Goal: Check status: Check status

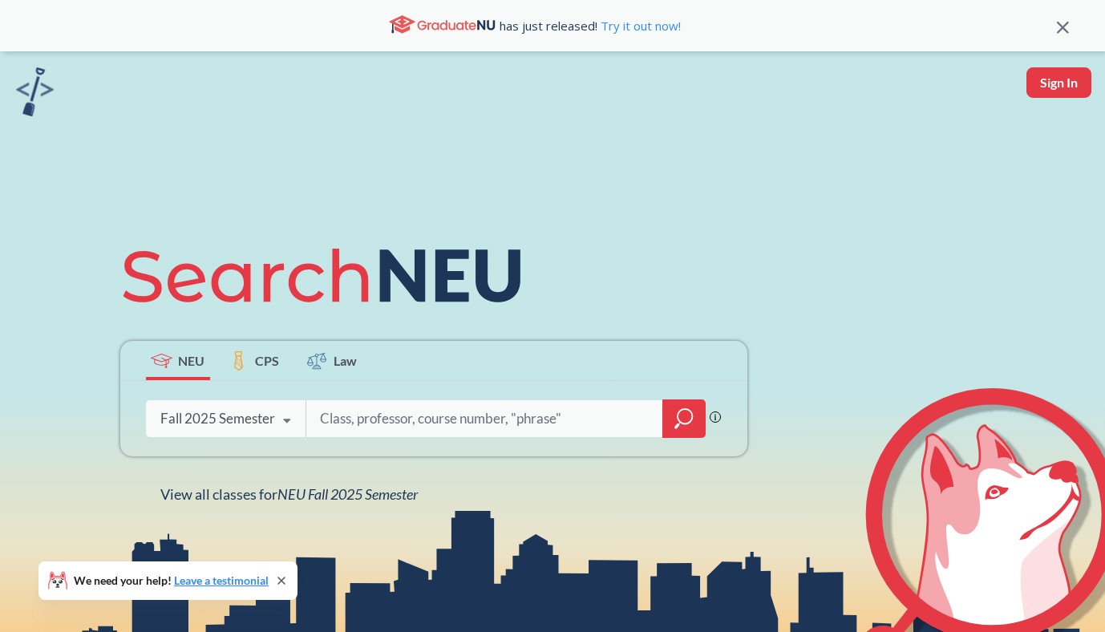
click at [434, 422] on input "search" at bounding box center [485, 419] width 334 height 34
type input "strt4501"
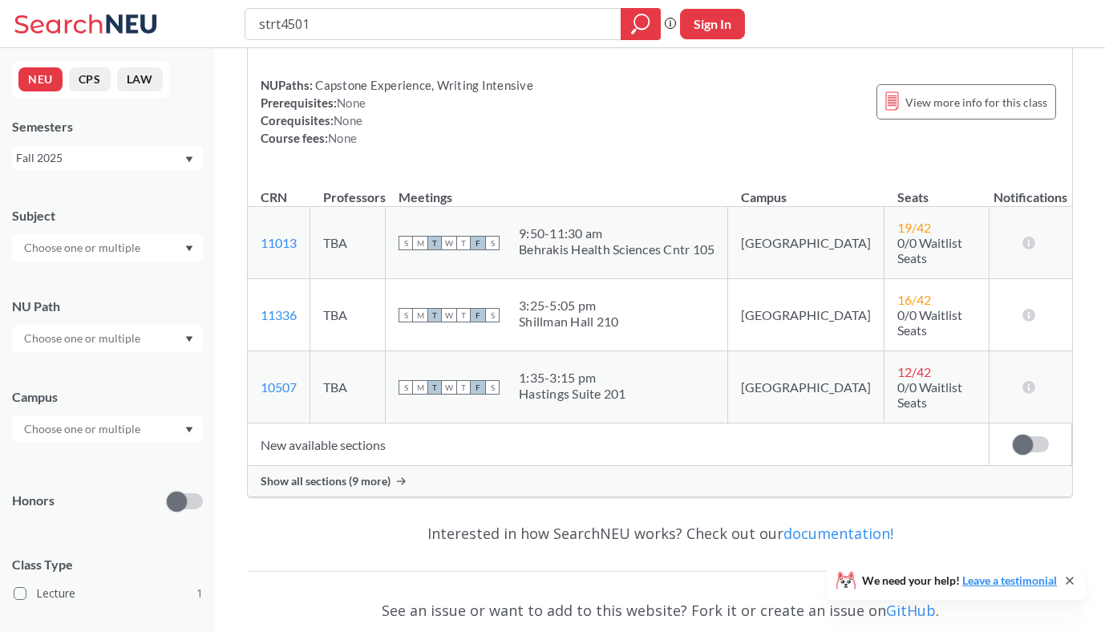
scroll to position [179, 0]
click at [418, 465] on div "Show all sections (9 more)" at bounding box center [660, 480] width 825 height 30
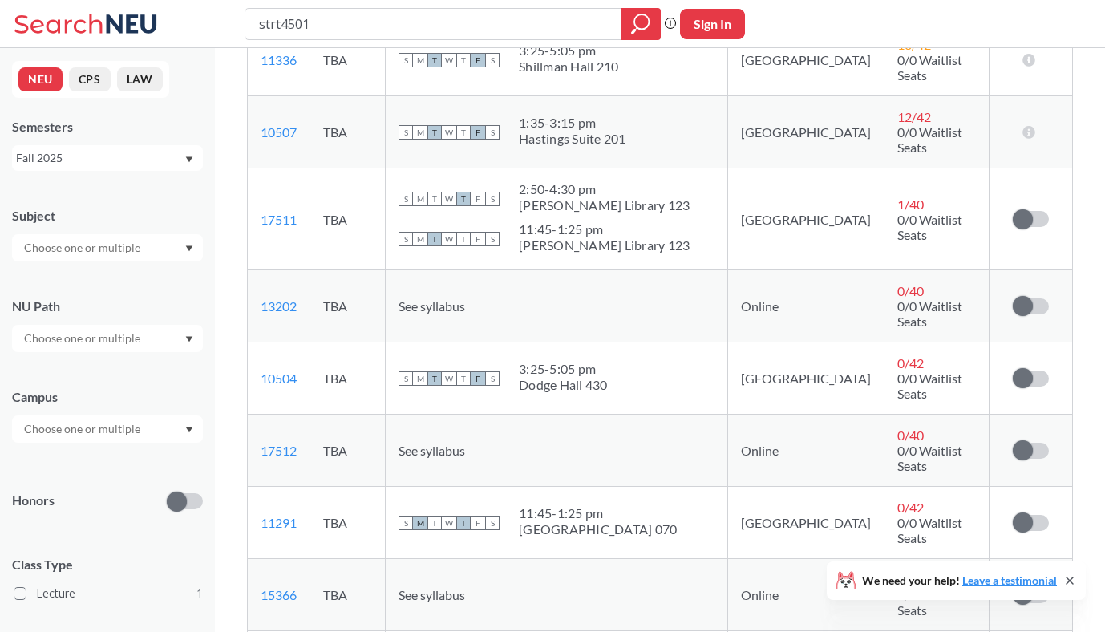
scroll to position [439, 0]
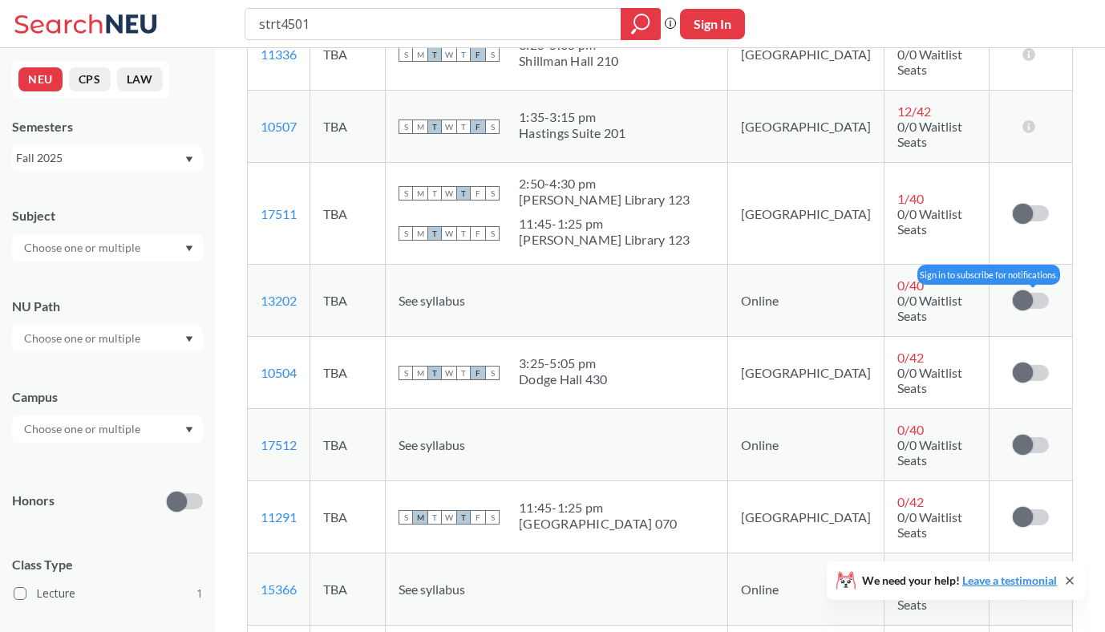
click at [1022, 290] on span at bounding box center [1023, 300] width 20 height 20
click at [1013, 293] on input "checkbox" at bounding box center [1013, 293] width 0 height 0
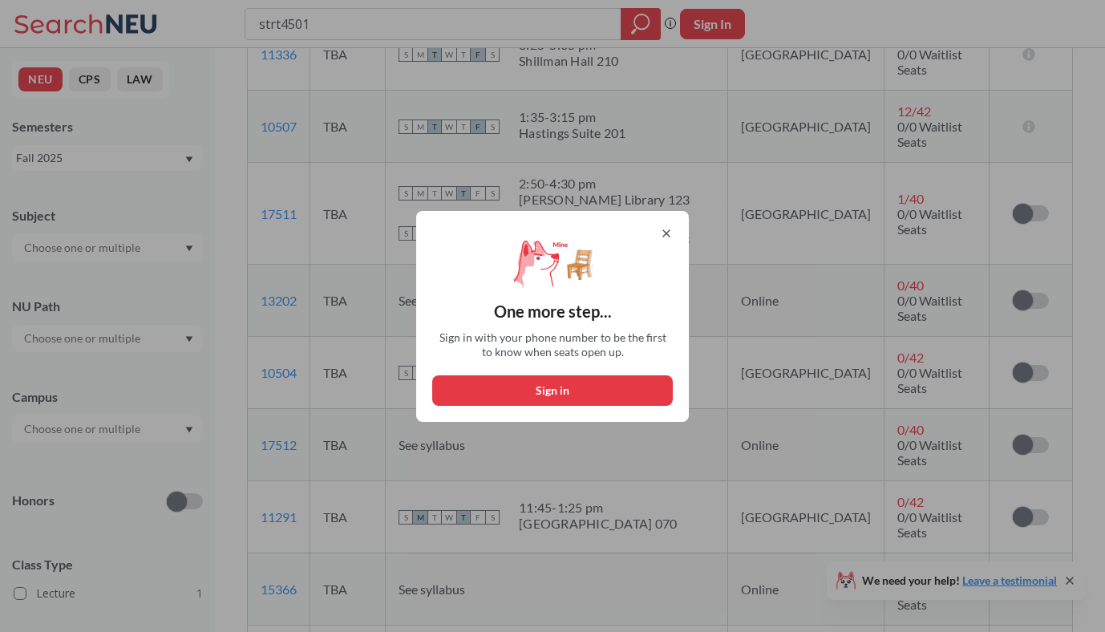
click at [561, 390] on button "Sign in" at bounding box center [552, 390] width 241 height 30
select select "US"
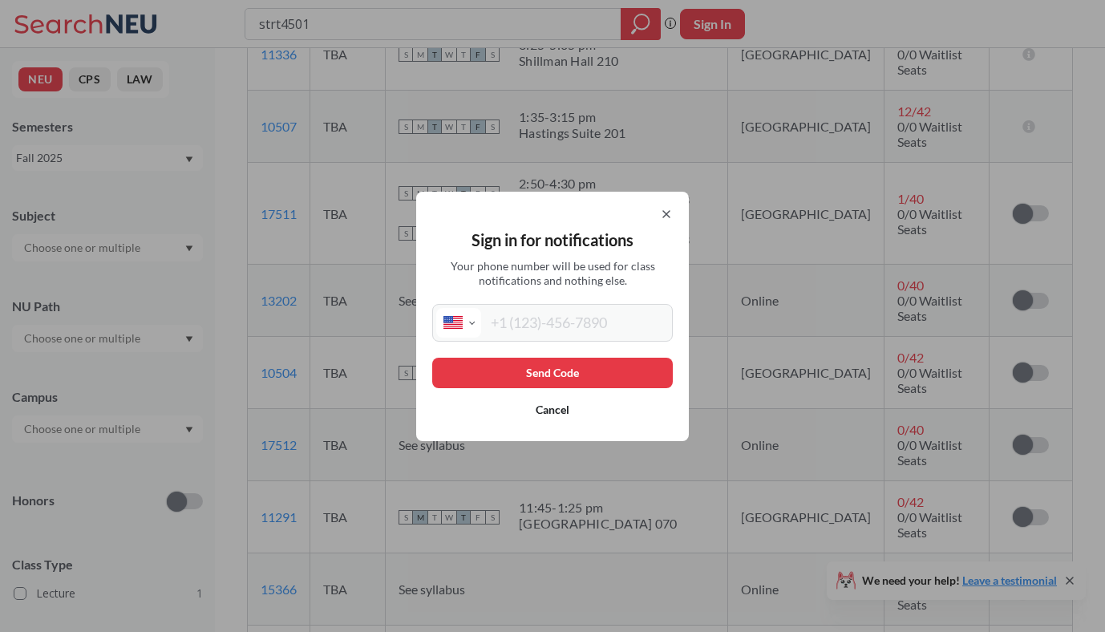
click at [557, 333] on input "tel" at bounding box center [575, 323] width 188 height 30
type input "[PHONE_NUMBER]"
click at [575, 379] on button "Send Code" at bounding box center [552, 373] width 241 height 30
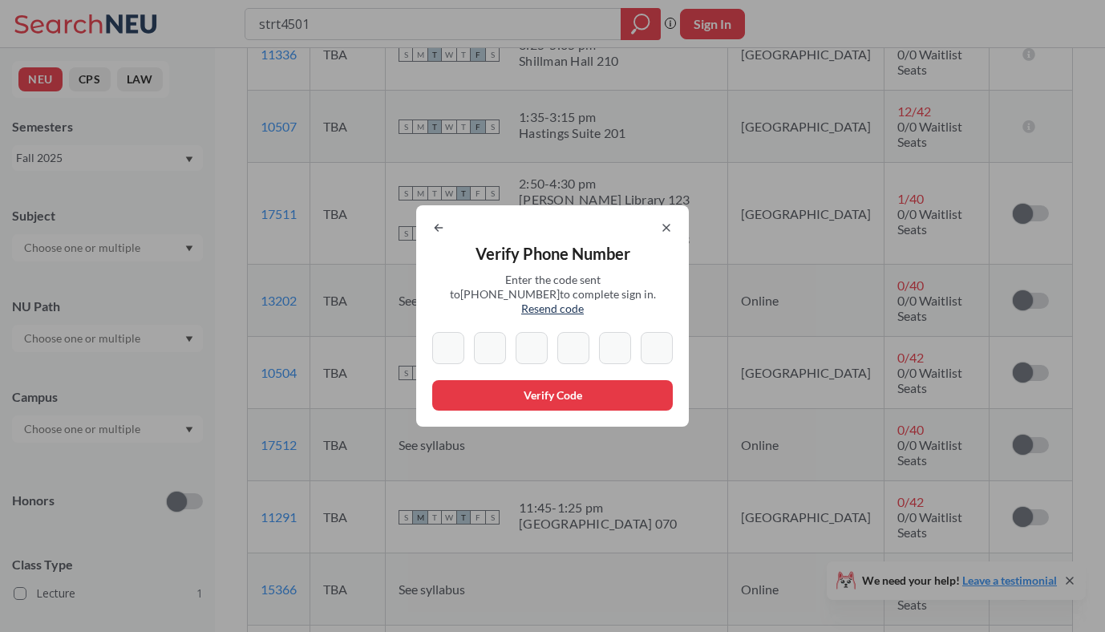
type input "0"
type input "5"
type input "8"
type input "0"
type input "7"
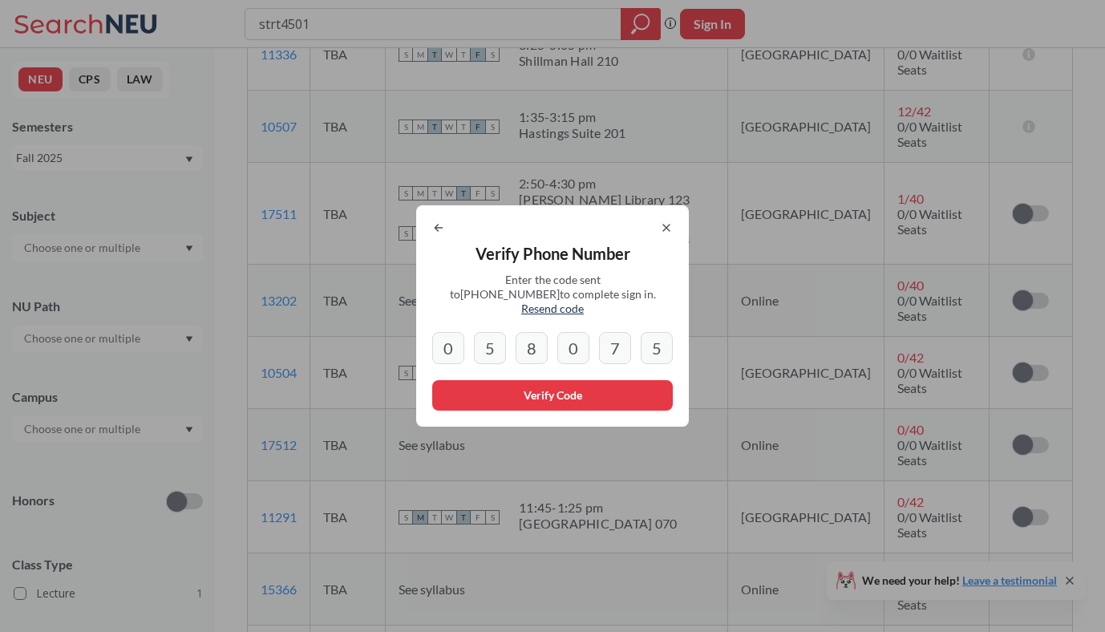
type input "5"
click at [549, 388] on button "Verify Code" at bounding box center [552, 395] width 241 height 30
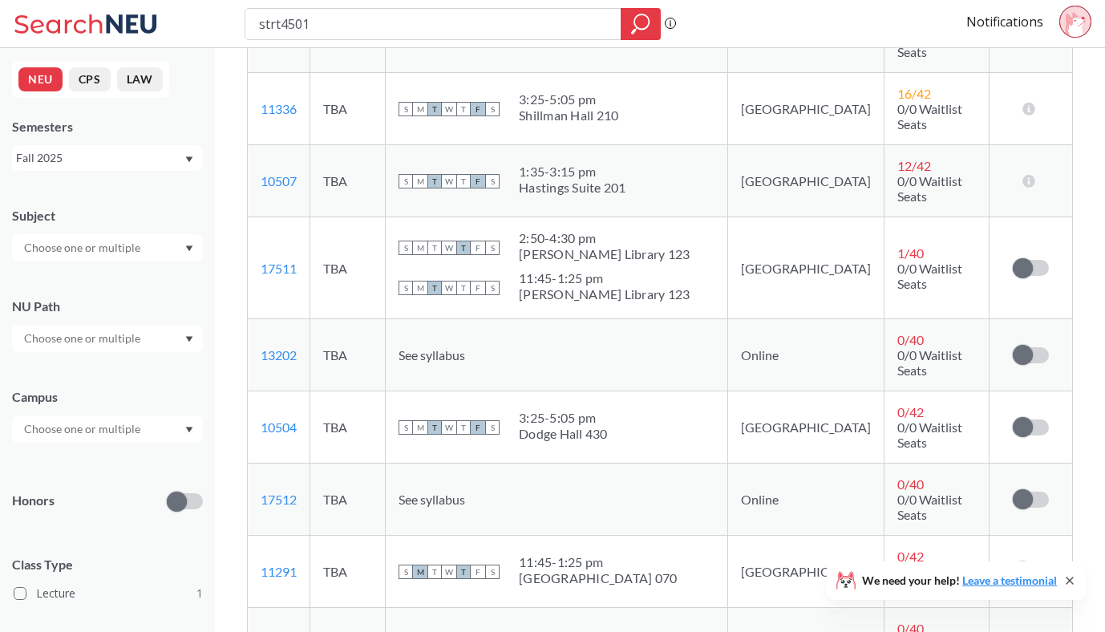
scroll to position [385, 0]
click at [1020, 344] on span at bounding box center [1023, 354] width 20 height 20
click at [1013, 347] on input "checkbox" at bounding box center [1013, 347] width 0 height 0
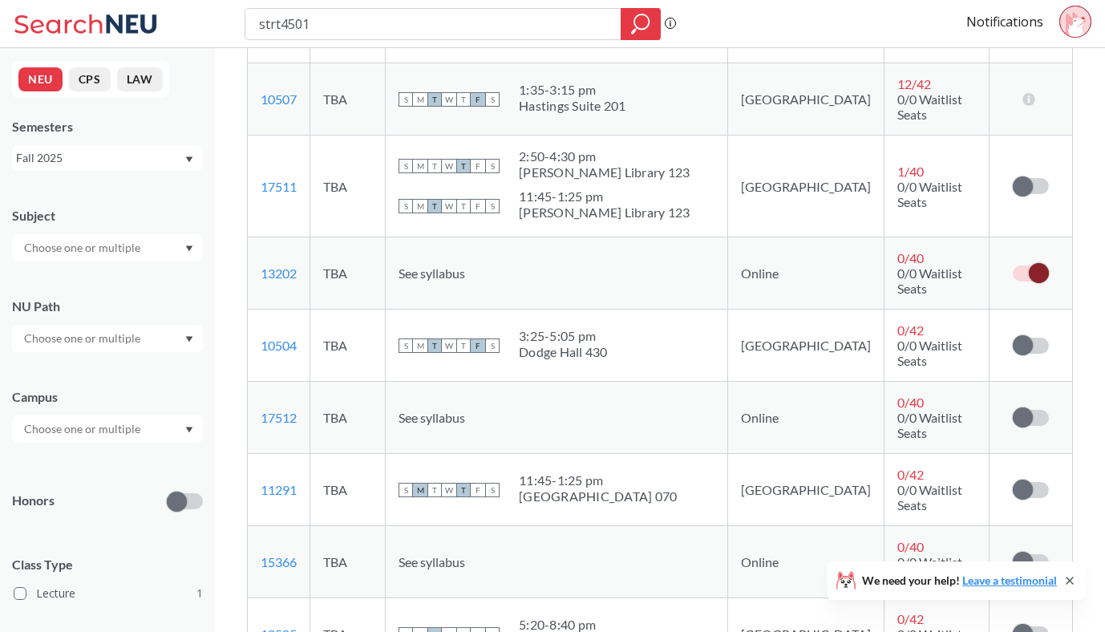
scroll to position [468, 0]
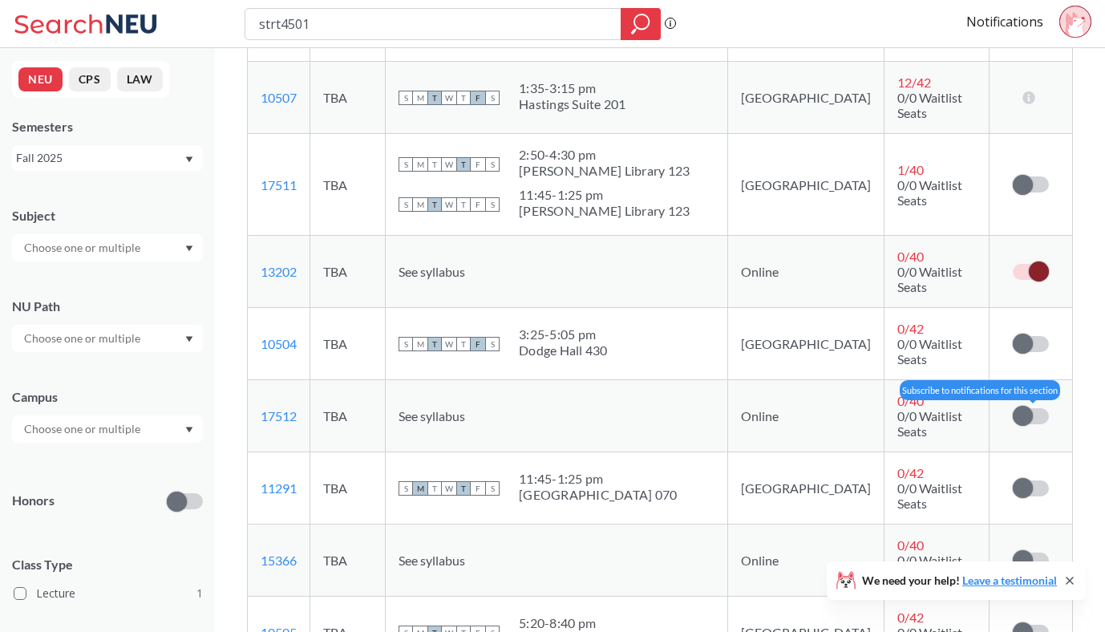
click at [1026, 406] on span at bounding box center [1023, 416] width 20 height 20
click at [1013, 408] on input "checkbox" at bounding box center [1013, 408] width 0 height 0
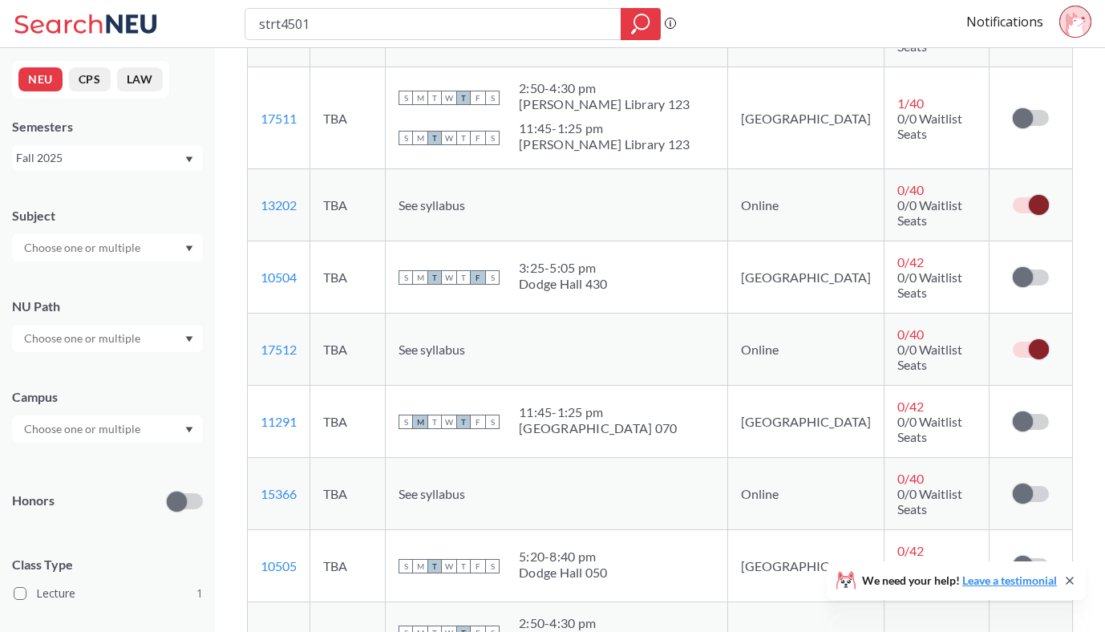
scroll to position [537, 0]
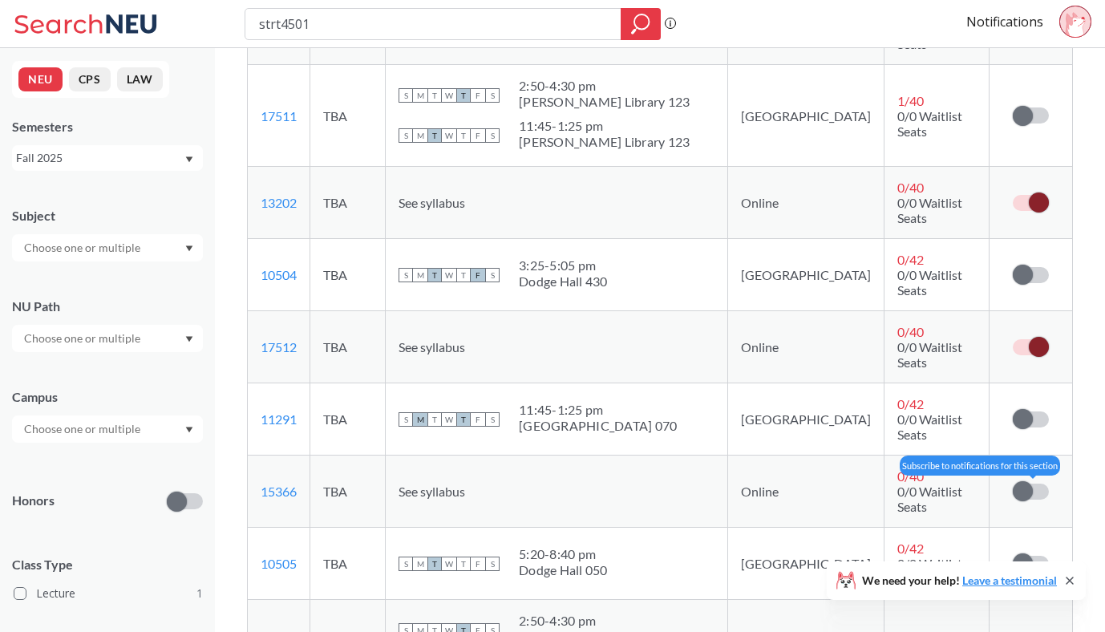
click at [1025, 481] on span at bounding box center [1023, 491] width 20 height 20
click at [1013, 484] on input "checkbox" at bounding box center [1013, 484] width 0 height 0
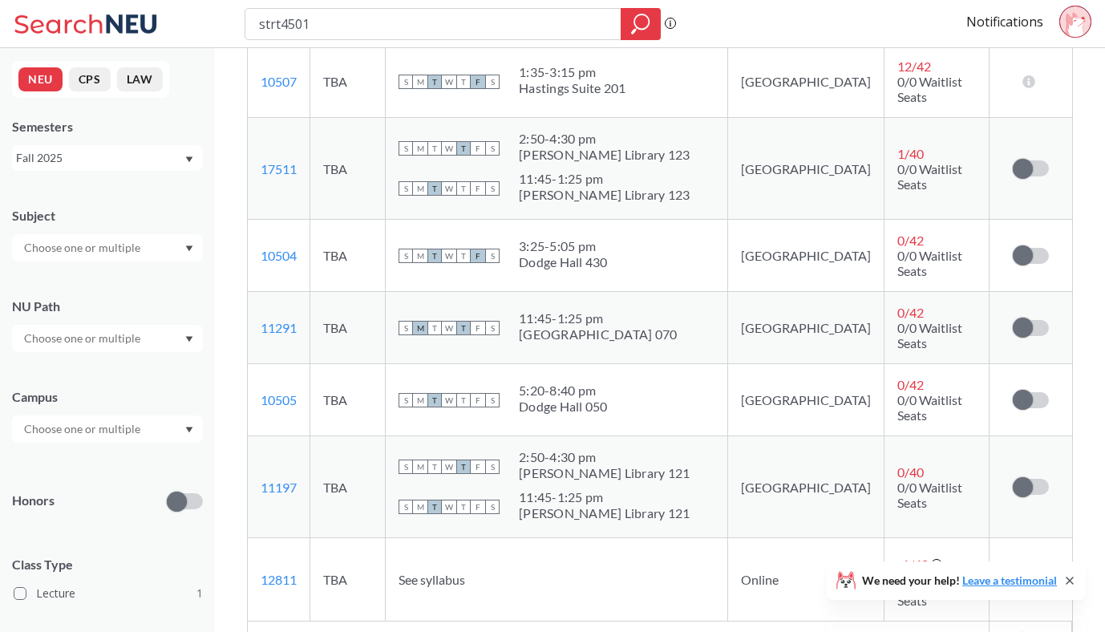
scroll to position [701, 0]
click at [1031, 389] on span at bounding box center [1023, 399] width 20 height 20
click at [1013, 391] on input "checkbox" at bounding box center [1013, 391] width 0 height 0
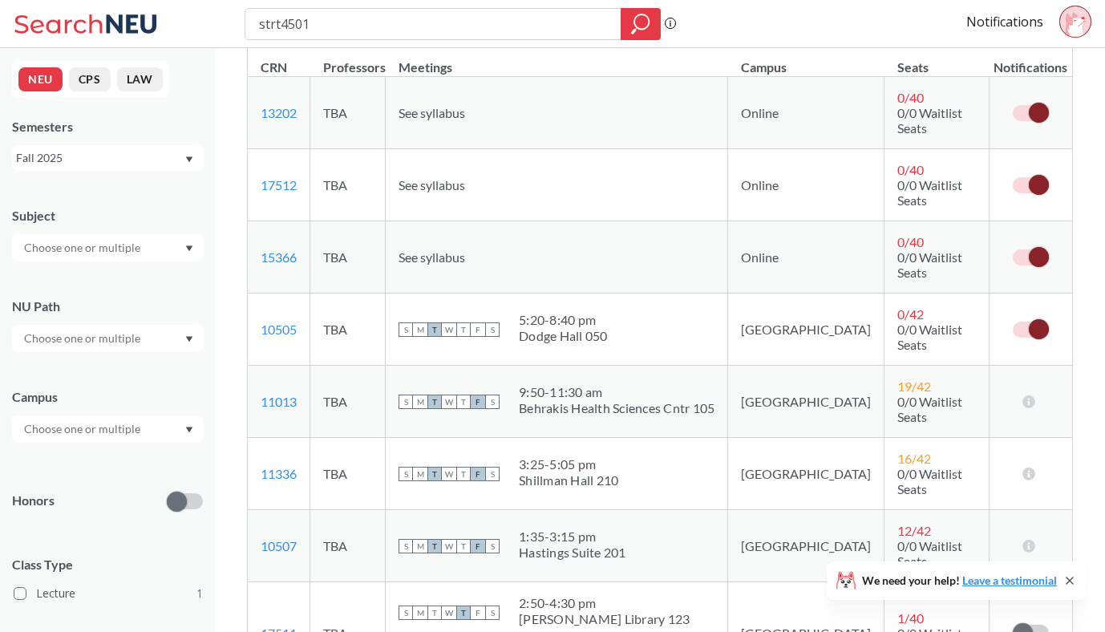
scroll to position [309, 0]
